Goal: Find specific page/section: Find specific page/section

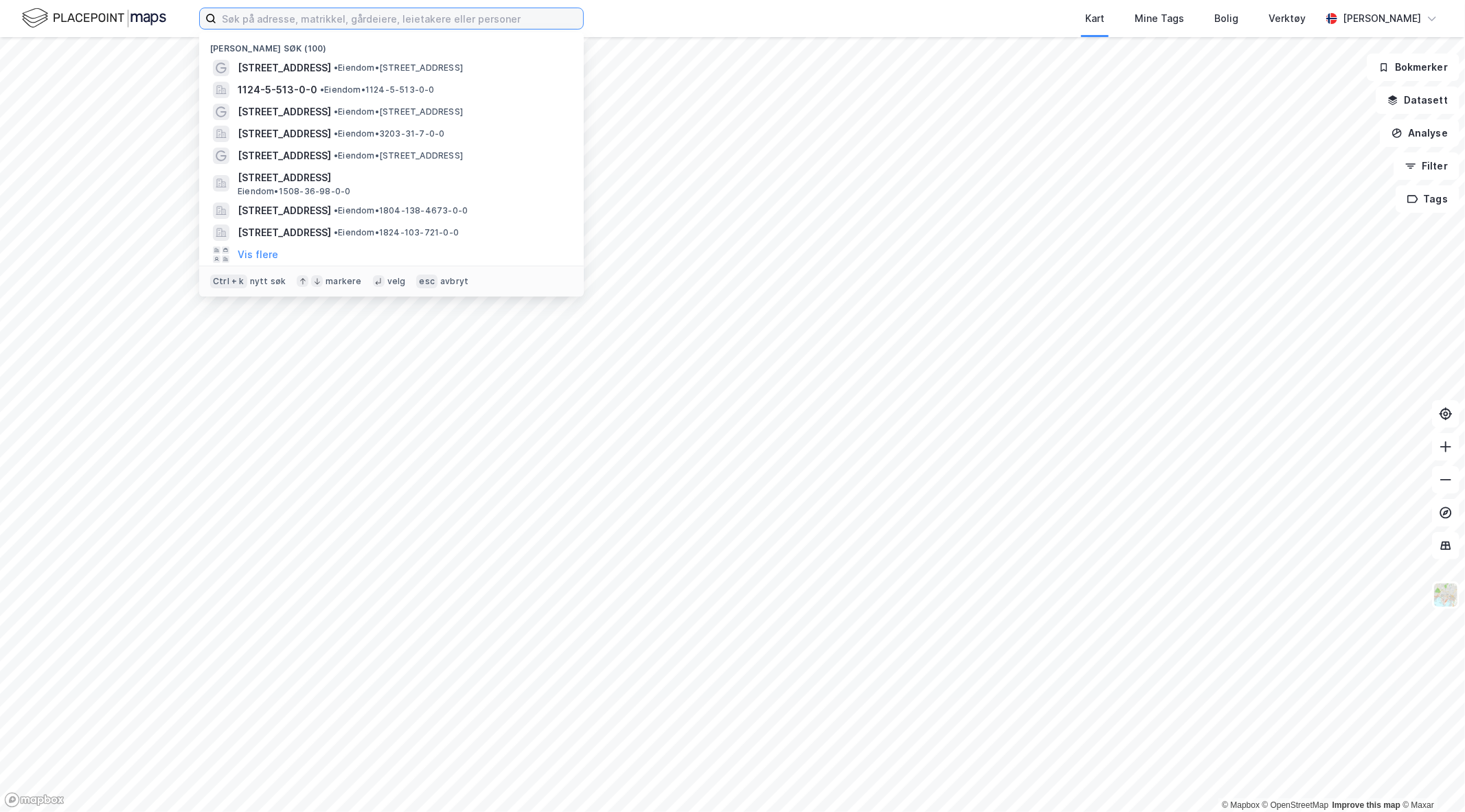
click at [375, 25] on input at bounding box center [399, 18] width 366 height 21
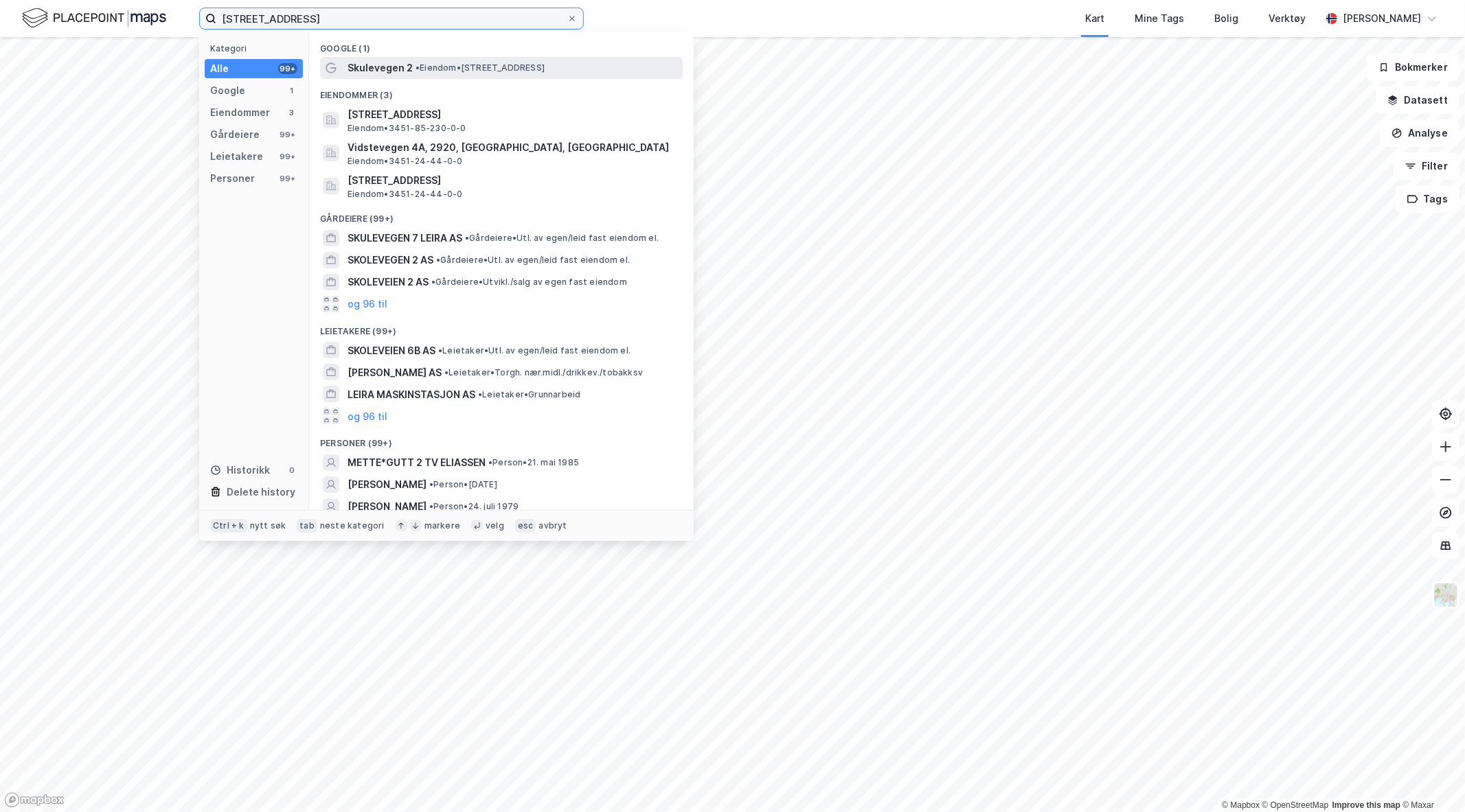
type input "[STREET_ADDRESS]"
click at [483, 71] on span "• Eiendom • [STREET_ADDRESS]" at bounding box center [480, 68] width 129 height 11
